Goal: Task Accomplishment & Management: Manage account settings

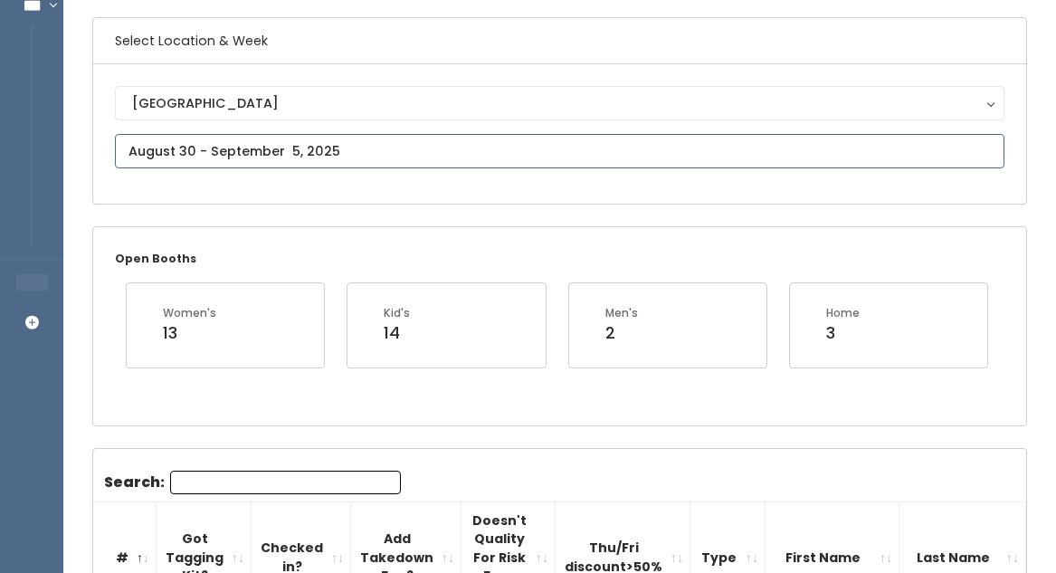
scroll to position [130, 0]
click at [300, 142] on input "text" at bounding box center [560, 151] width 890 height 34
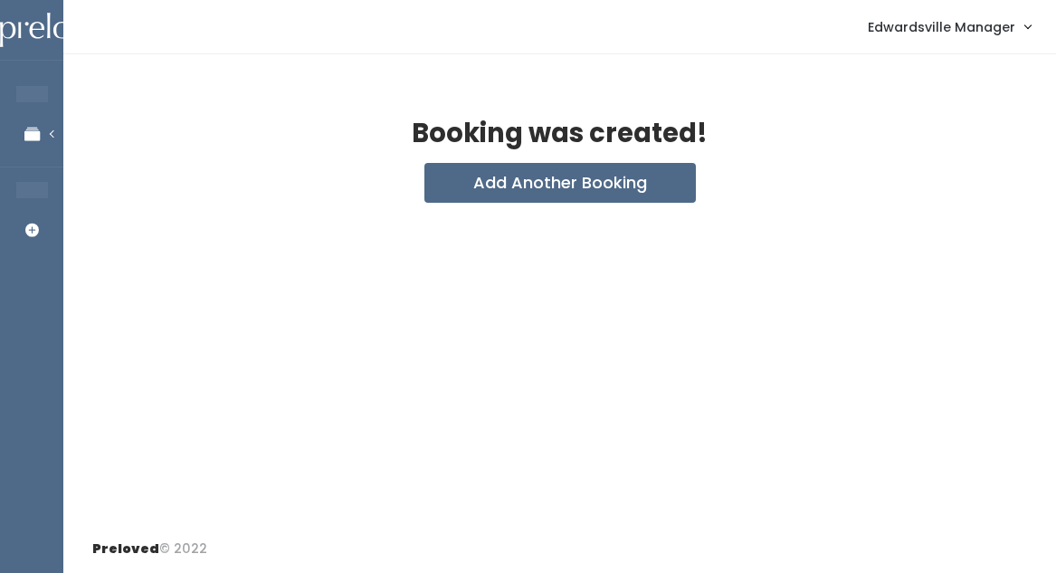
click at [962, 25] on span "Edwardsville Manager" at bounding box center [941, 27] width 147 height 20
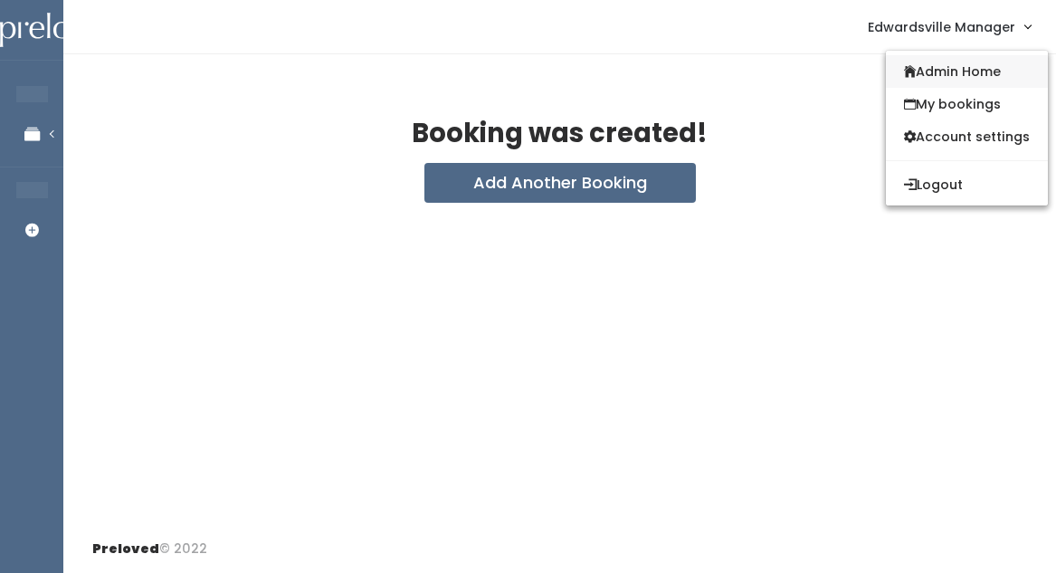
click at [939, 60] on link "Admin Home" at bounding box center [967, 71] width 162 height 33
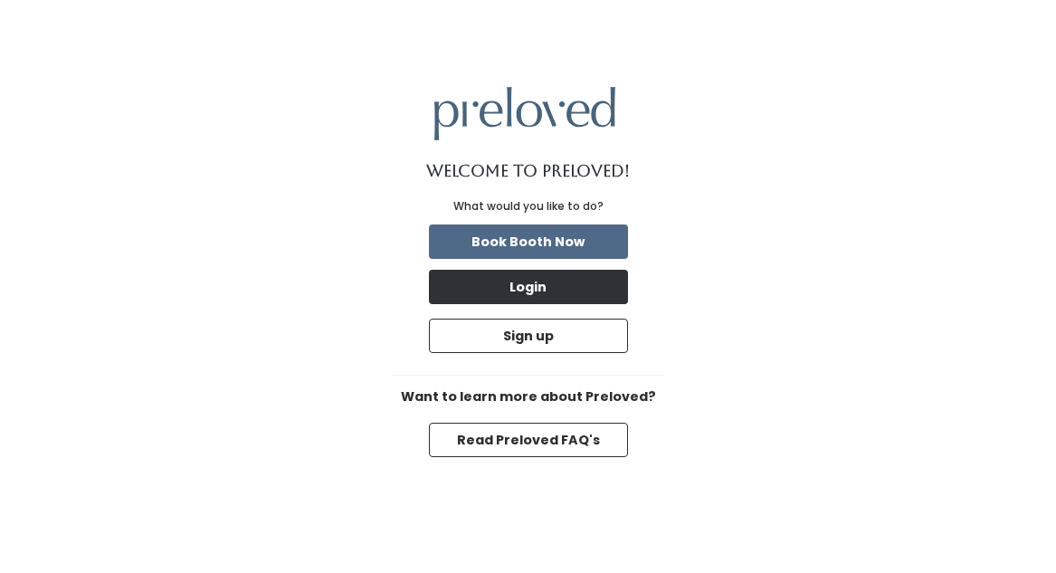
click at [564, 291] on button "Login" at bounding box center [528, 287] width 199 height 34
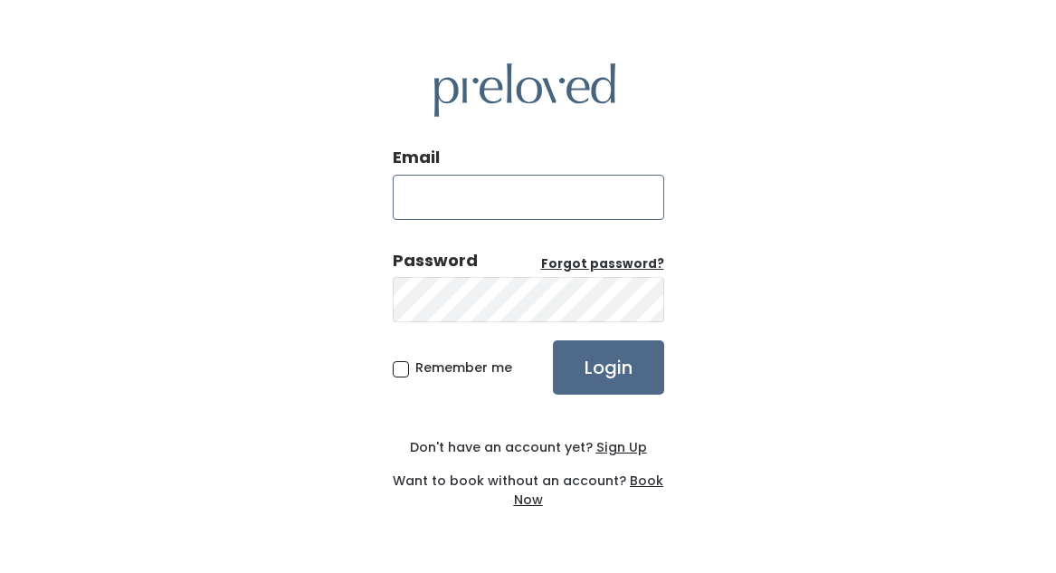
type input "edwardsville@preloved.love"
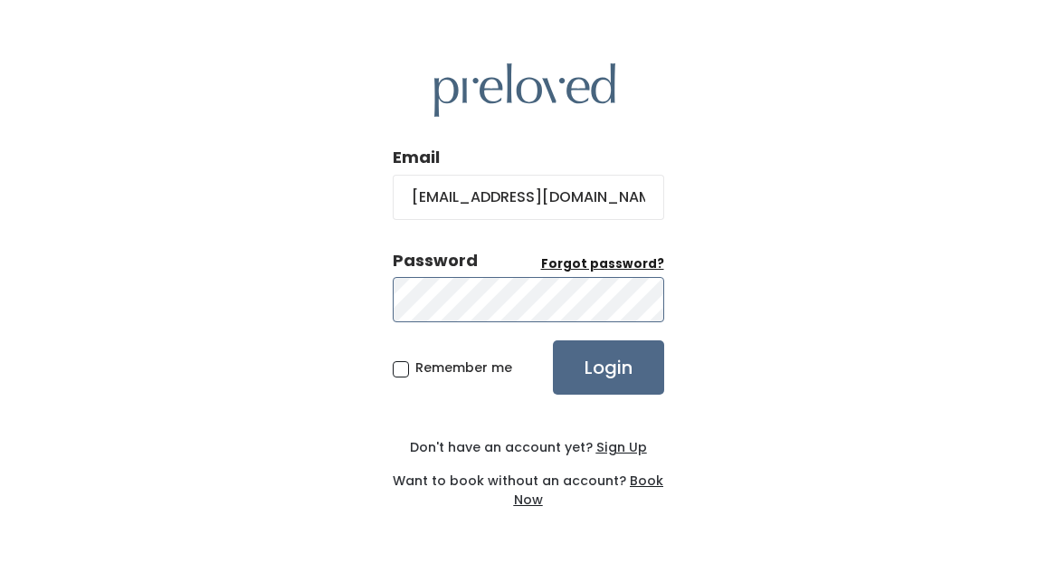
click at [607, 366] on input "Login" at bounding box center [608, 367] width 111 height 54
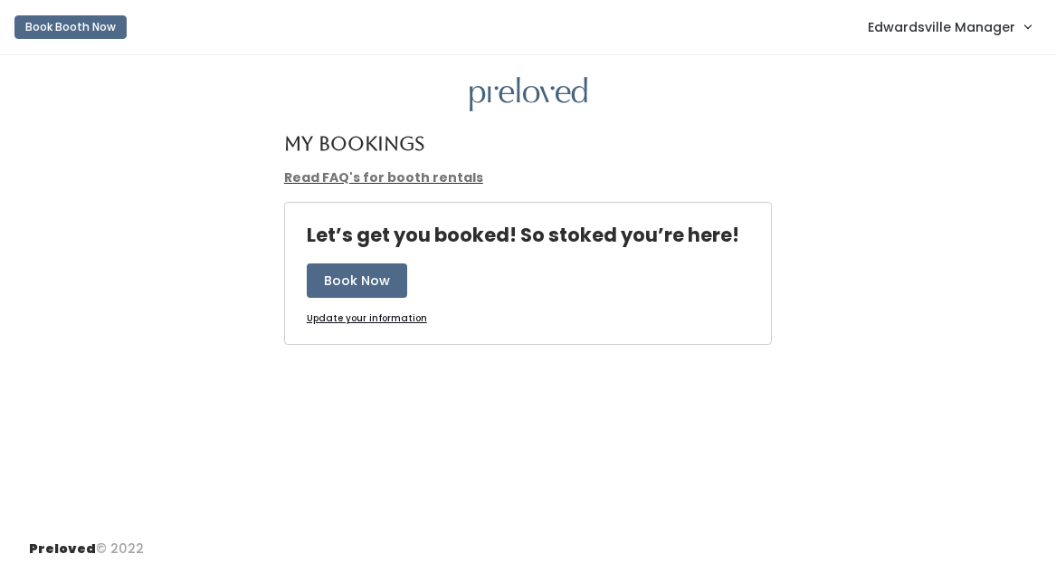
click at [889, 9] on link "Edwardsville Manager" at bounding box center [949, 26] width 199 height 39
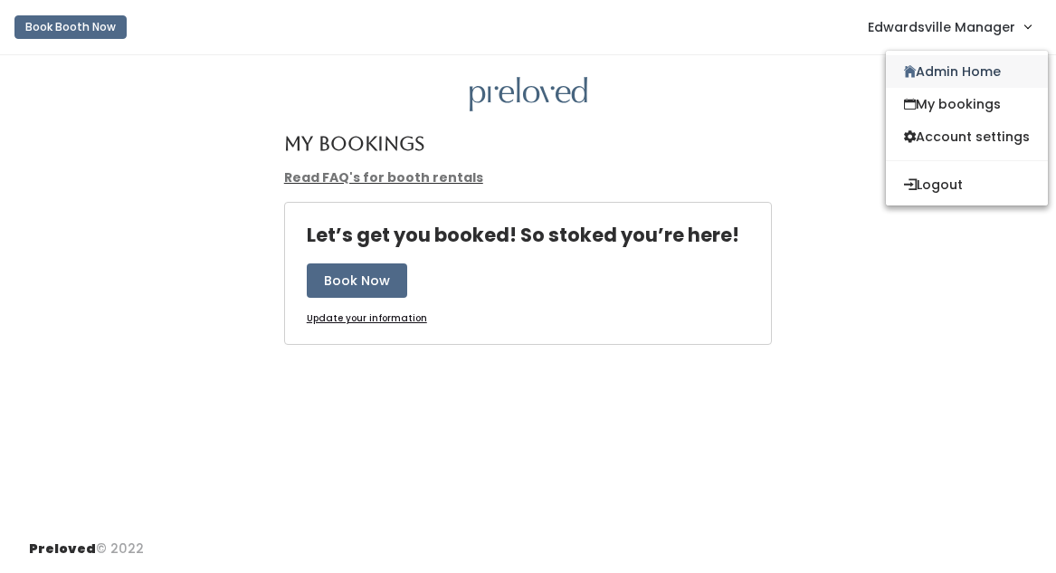
click at [911, 84] on link "Admin Home" at bounding box center [967, 71] width 162 height 33
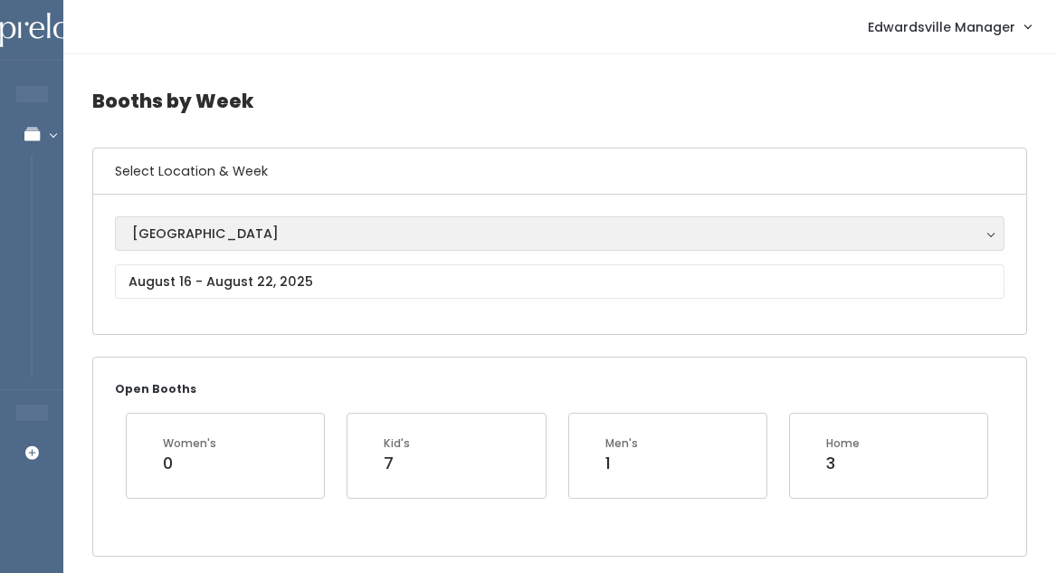
click at [264, 251] on button "[GEOGRAPHIC_DATA]" at bounding box center [560, 233] width 890 height 34
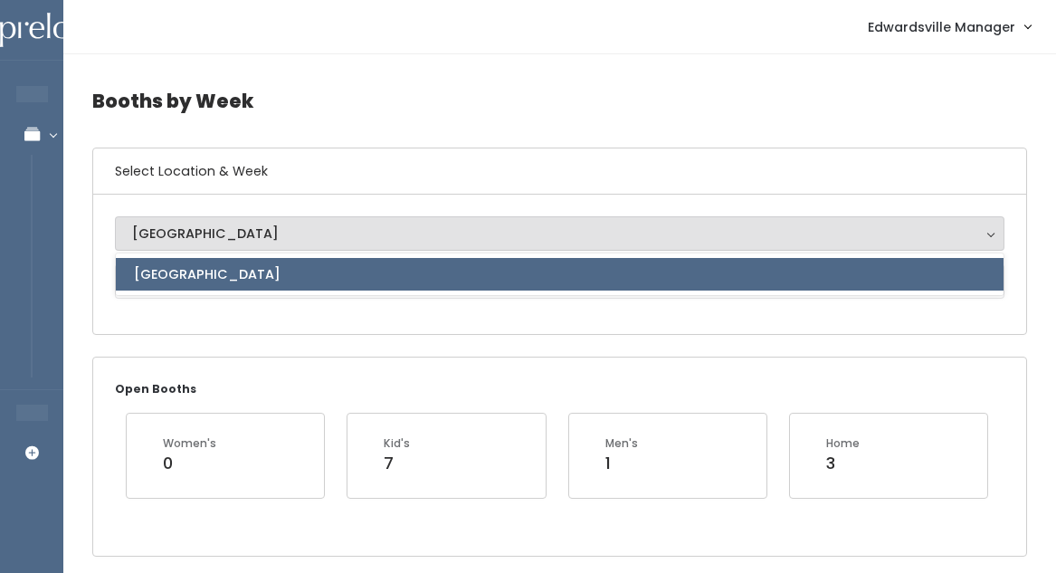
click at [264, 267] on link "[GEOGRAPHIC_DATA]" at bounding box center [560, 274] width 888 height 33
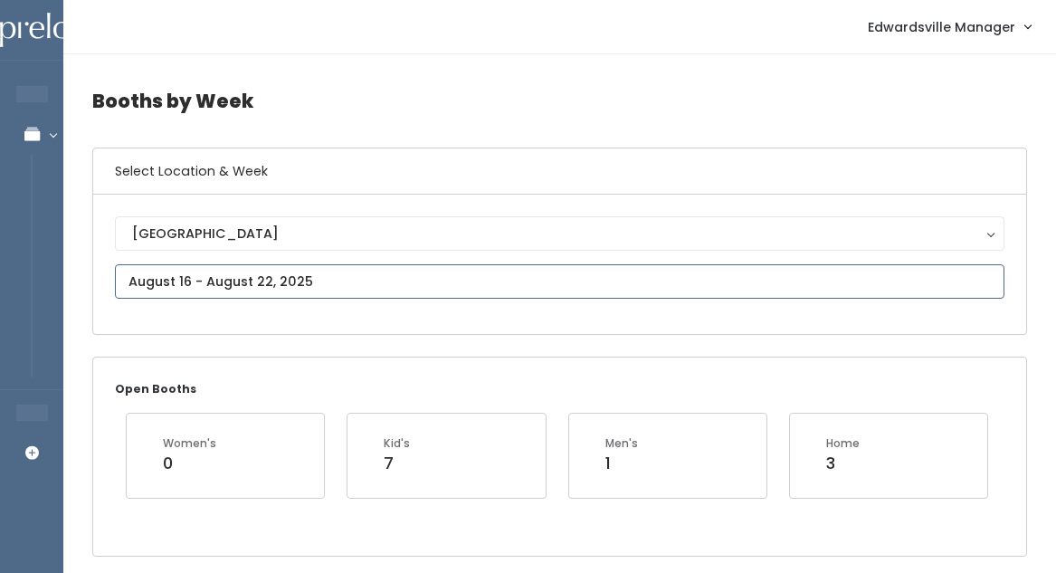
click at [261, 282] on input "text" at bounding box center [560, 281] width 890 height 34
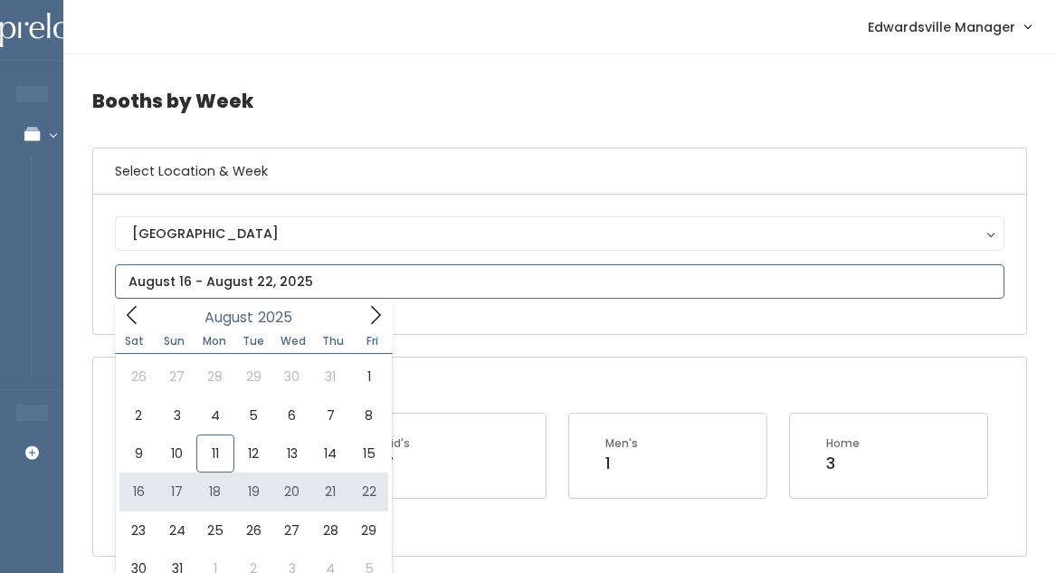
type input "August 16 to August 22"
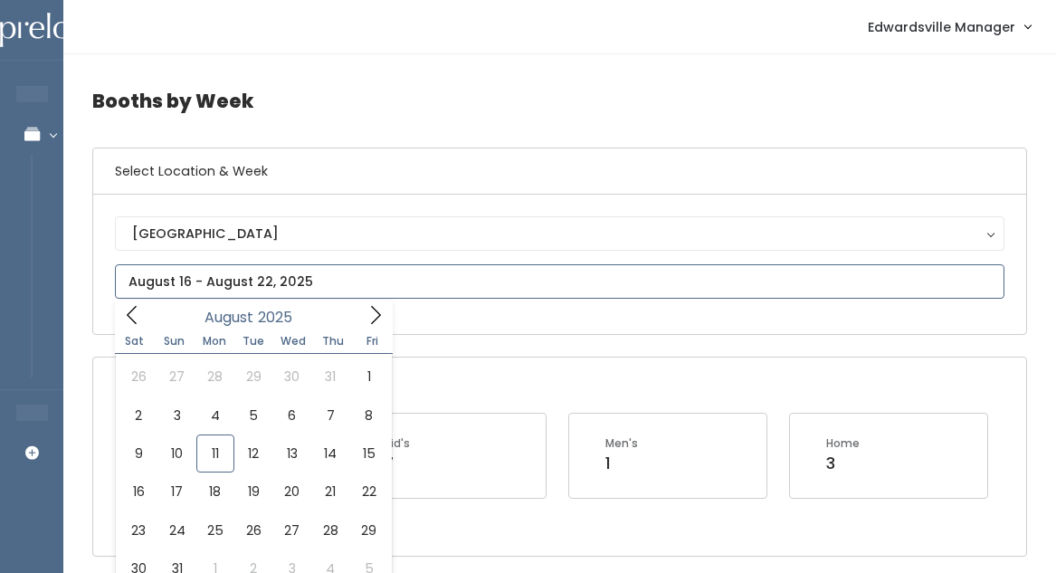
click at [380, 283] on input "text" at bounding box center [560, 281] width 890 height 34
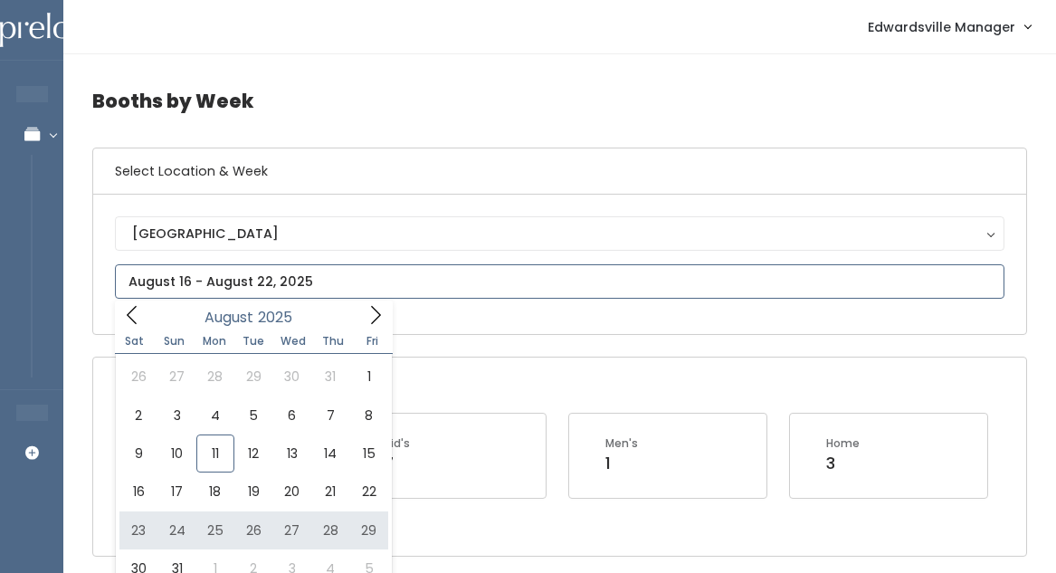
type input "August 23 to August 29"
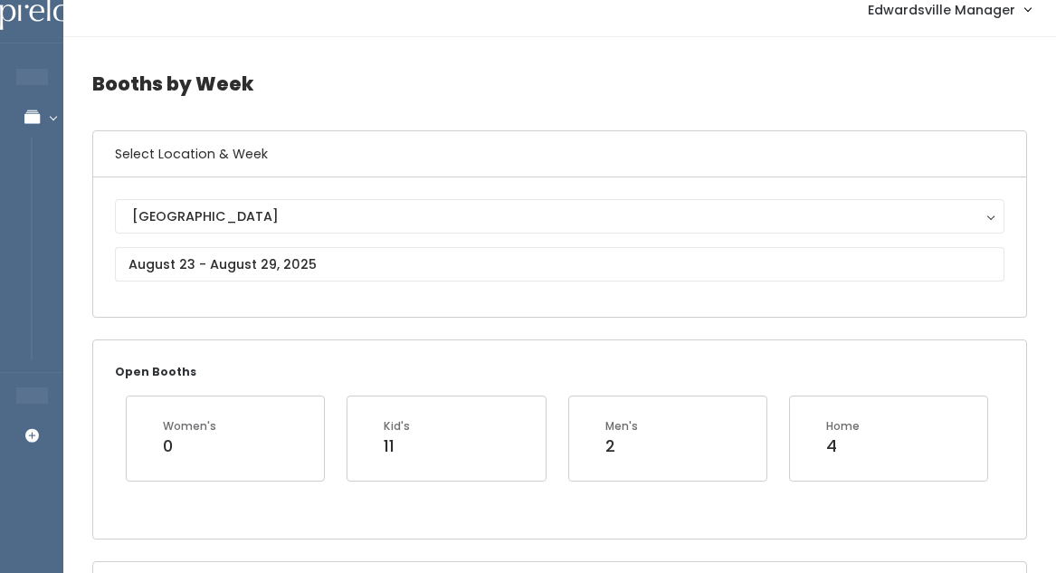
scroll to position [25, 0]
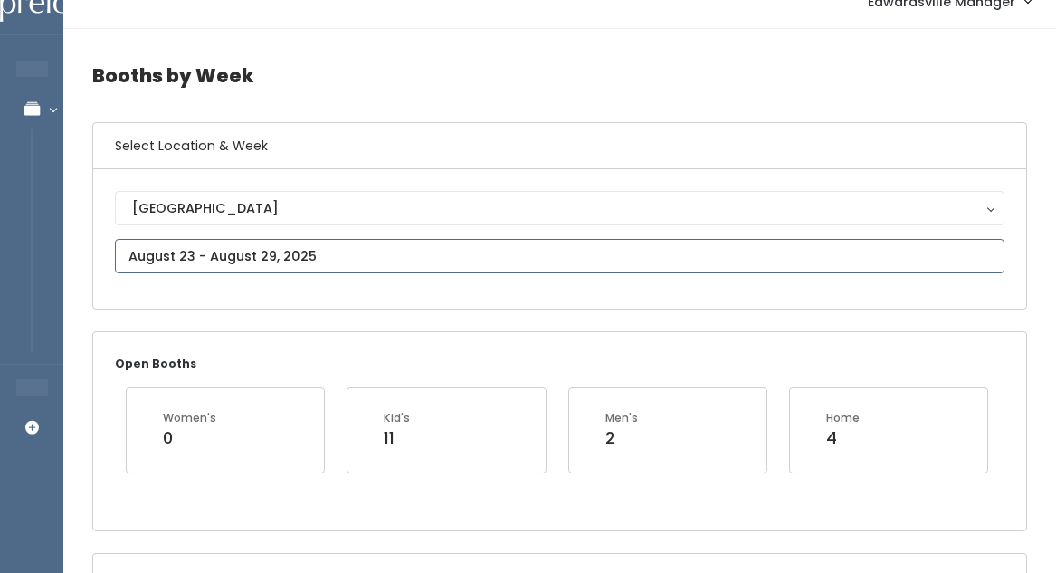
click at [322, 246] on input "text" at bounding box center [560, 256] width 890 height 34
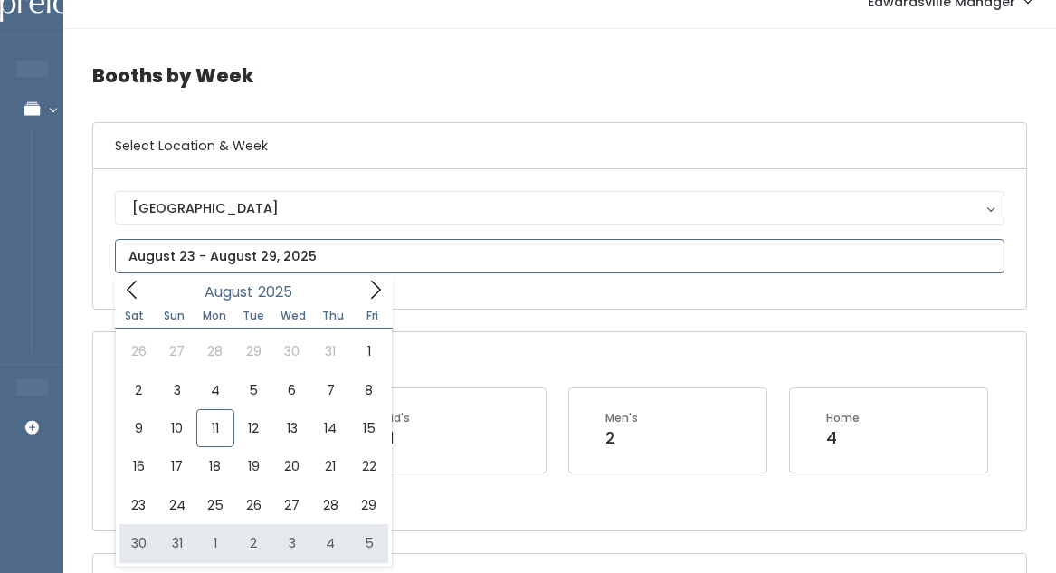
type input "[DATE] to [DATE]"
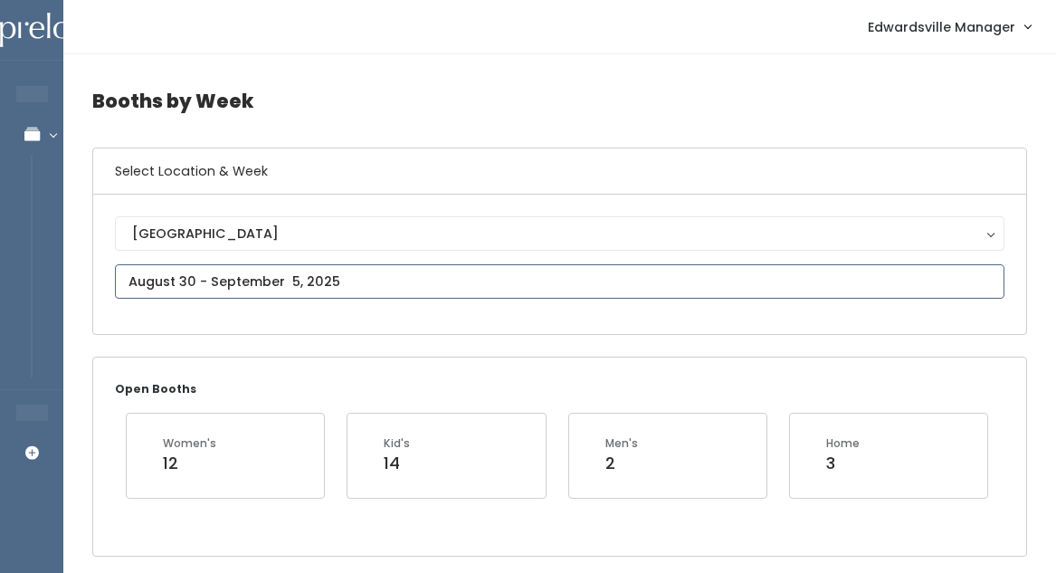
click at [138, 280] on input "text" at bounding box center [560, 281] width 890 height 34
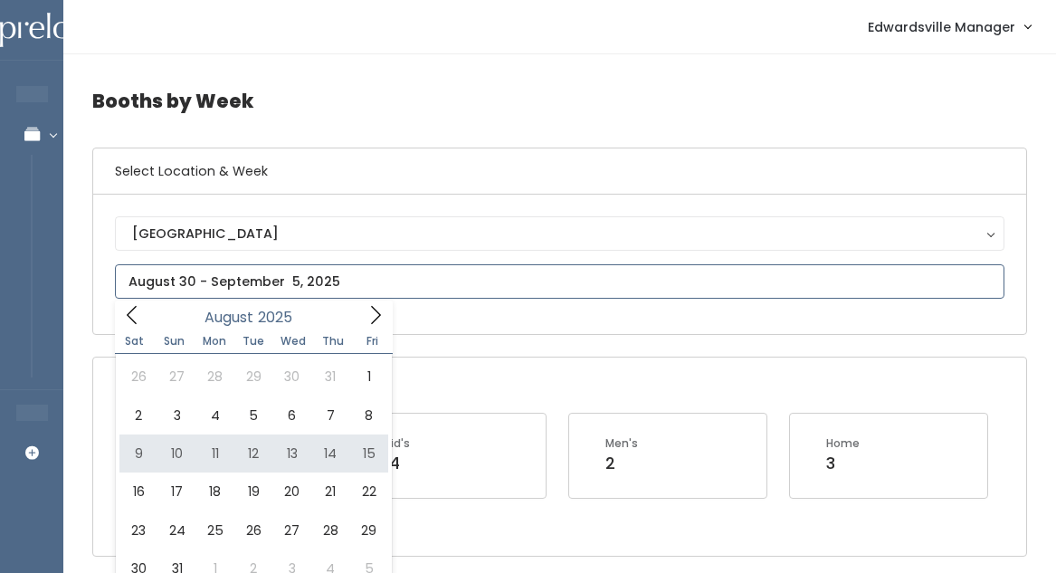
type input "[DATE] to [DATE]"
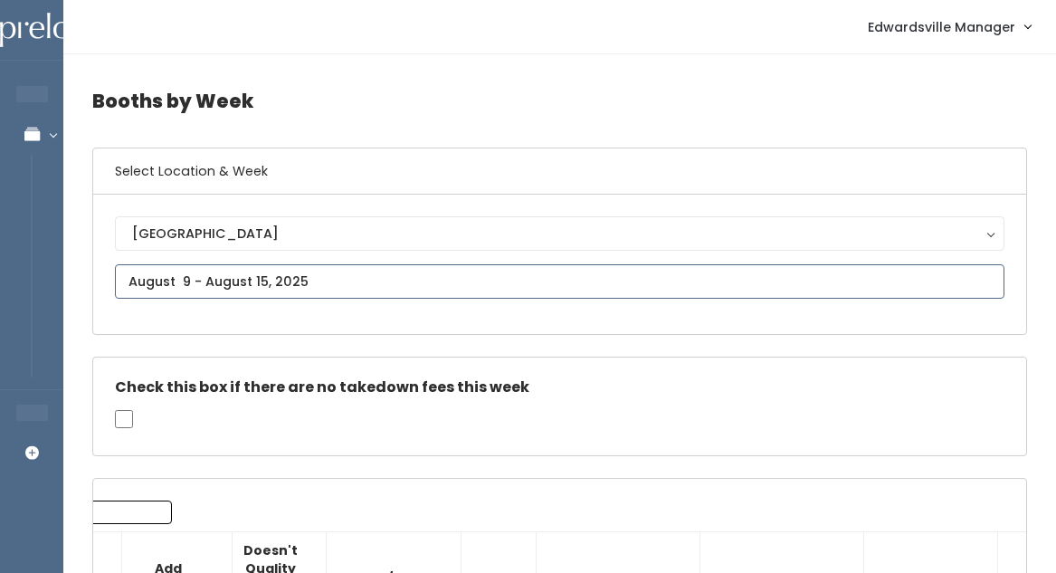
click at [555, 293] on input "text" at bounding box center [560, 281] width 890 height 34
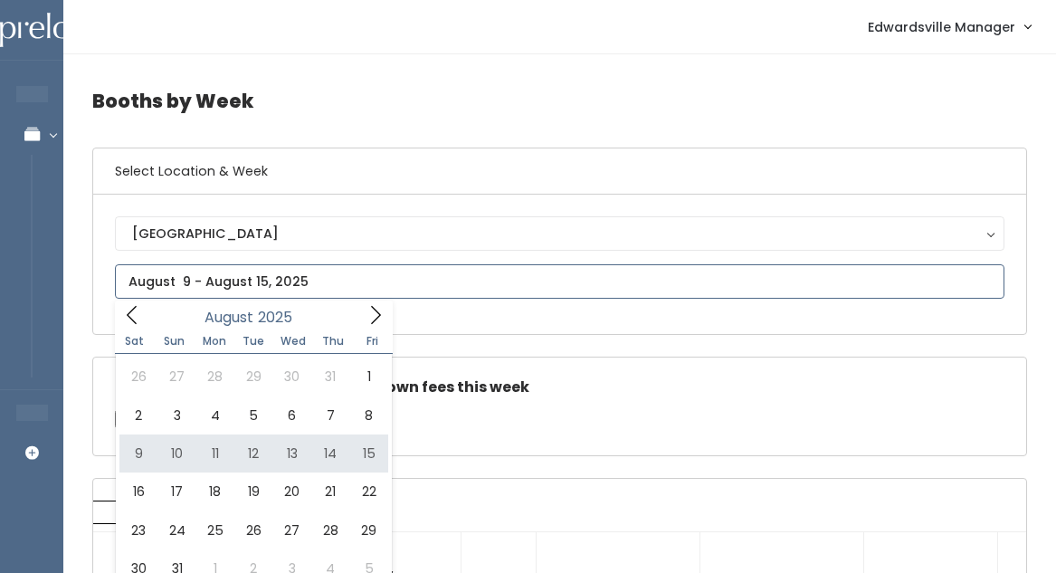
type input "August 16 to August 22"
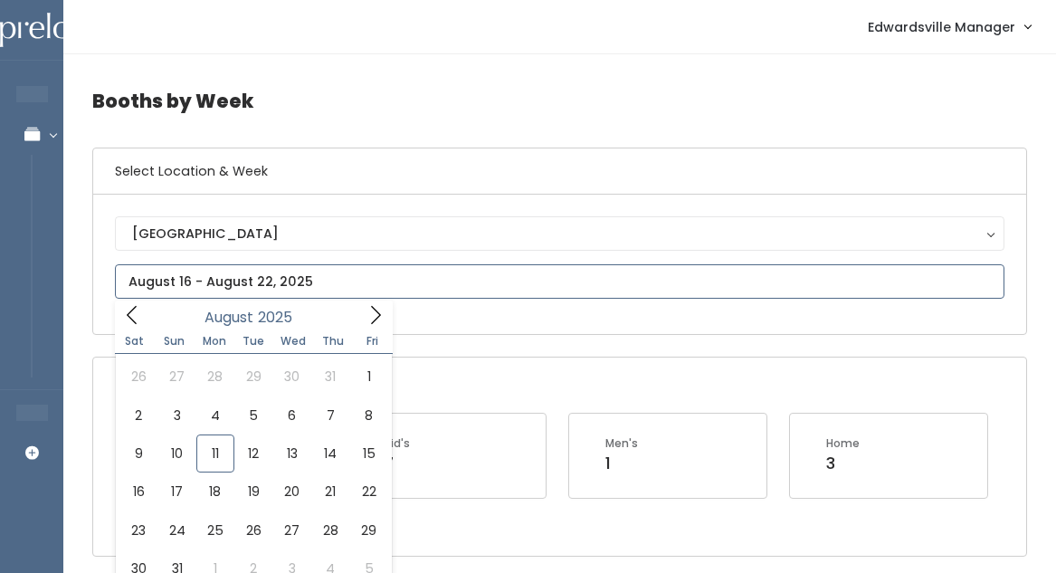
click at [520, 266] on input "text" at bounding box center [560, 281] width 890 height 34
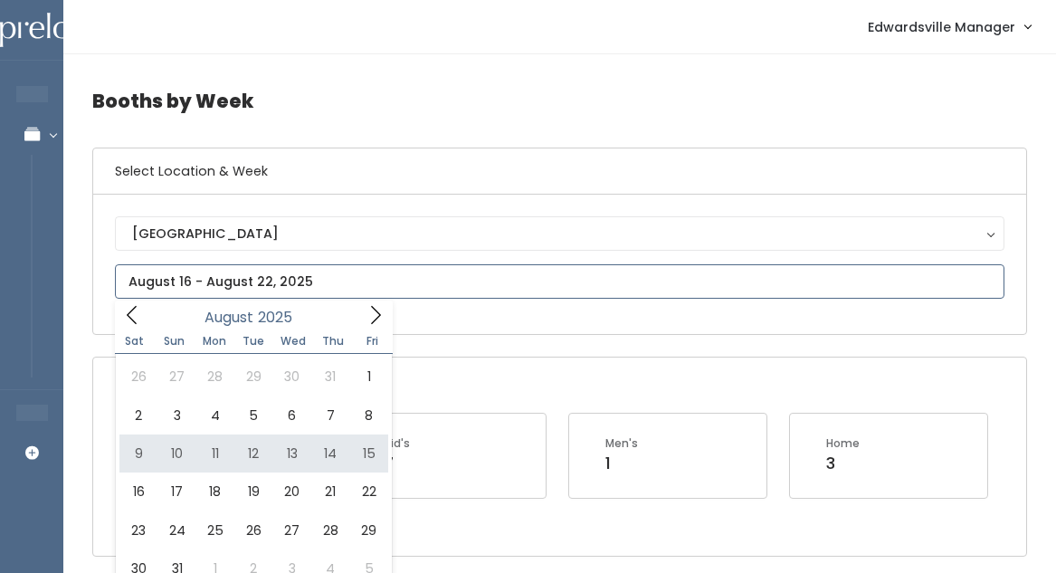
type input "August 9 to August 15"
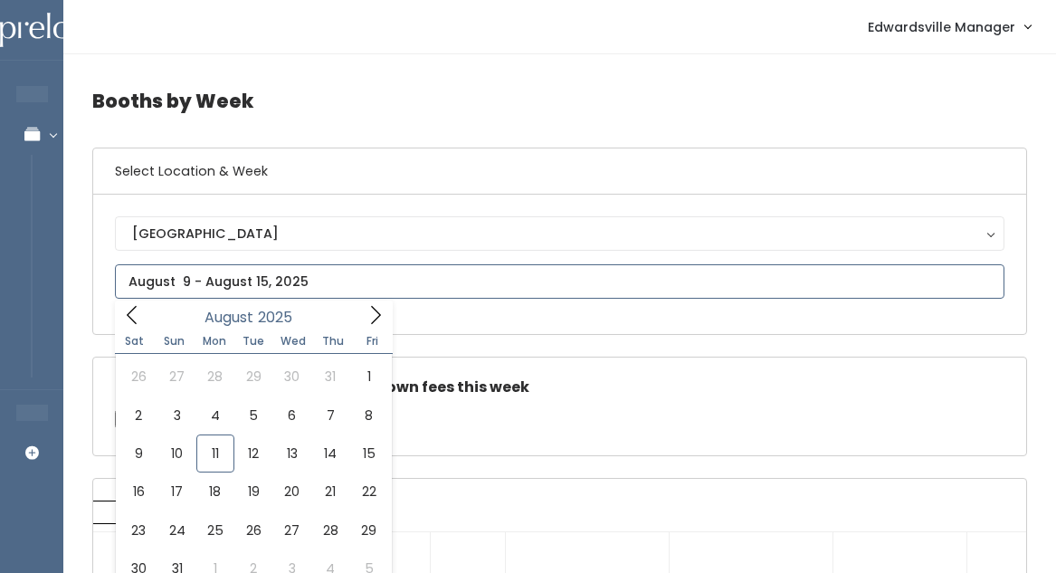
click at [307, 271] on input "text" at bounding box center [560, 281] width 890 height 34
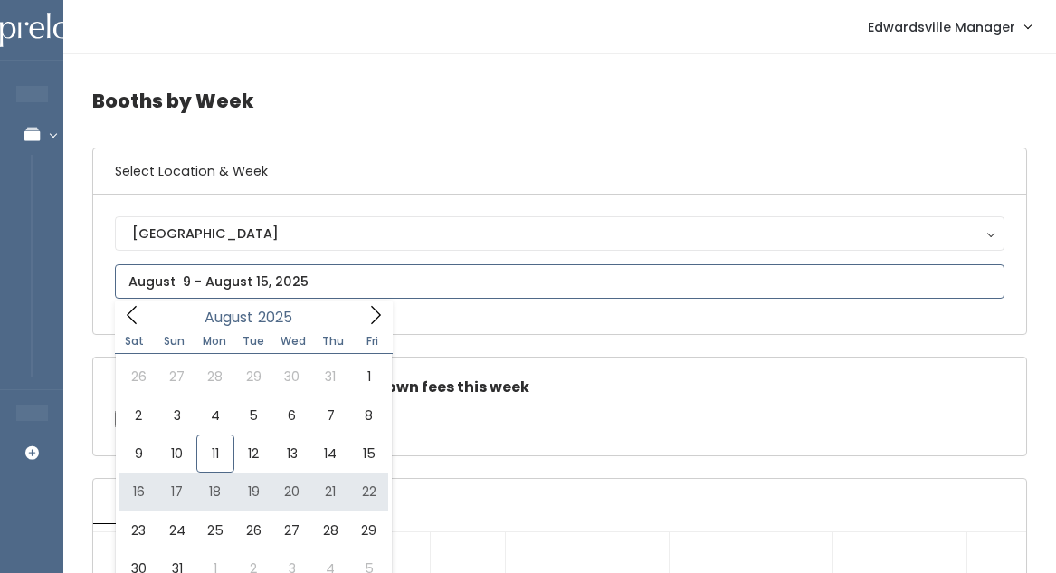
type input "August 16 to August 22"
